Goal: Task Accomplishment & Management: Manage account settings

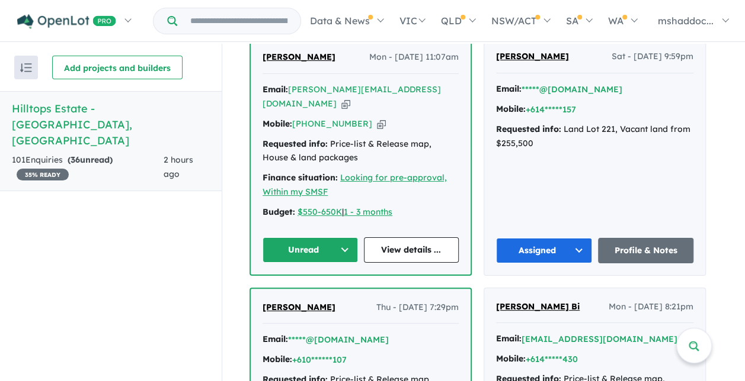
scroll to position [480, 0]
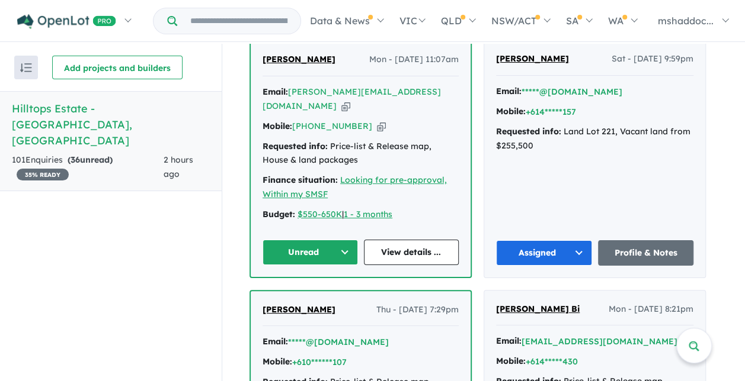
click at [351, 240] on button "Unread" at bounding box center [309, 252] width 95 height 25
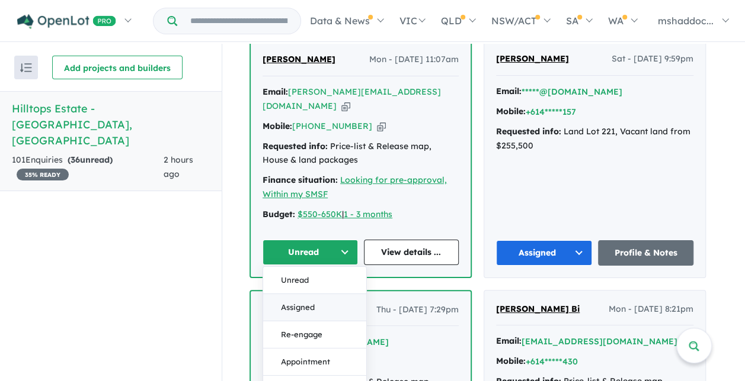
click at [303, 294] on button "Assigned" at bounding box center [314, 307] width 103 height 27
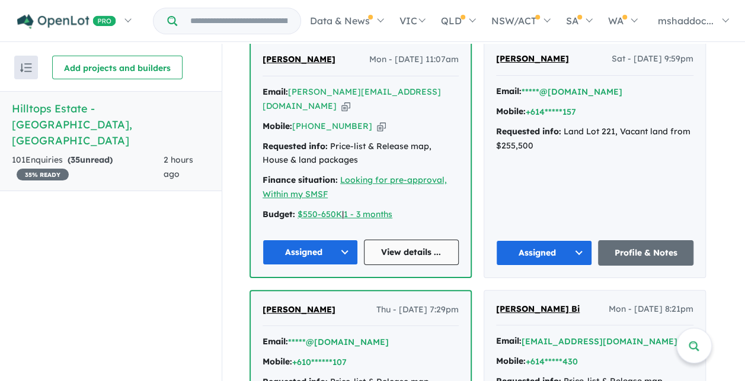
click at [405, 240] on link "View details ..." at bounding box center [411, 252] width 95 height 25
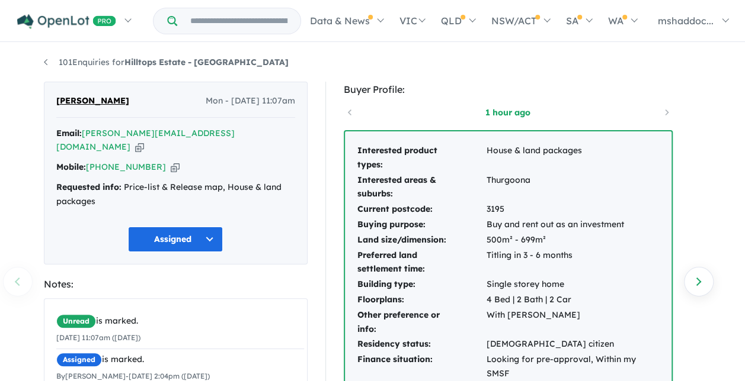
drag, startPoint x: 356, startPoint y: 148, endPoint x: 675, endPoint y: 357, distance: 381.7
copy tbody
